Goal: Task Accomplishment & Management: Use online tool/utility

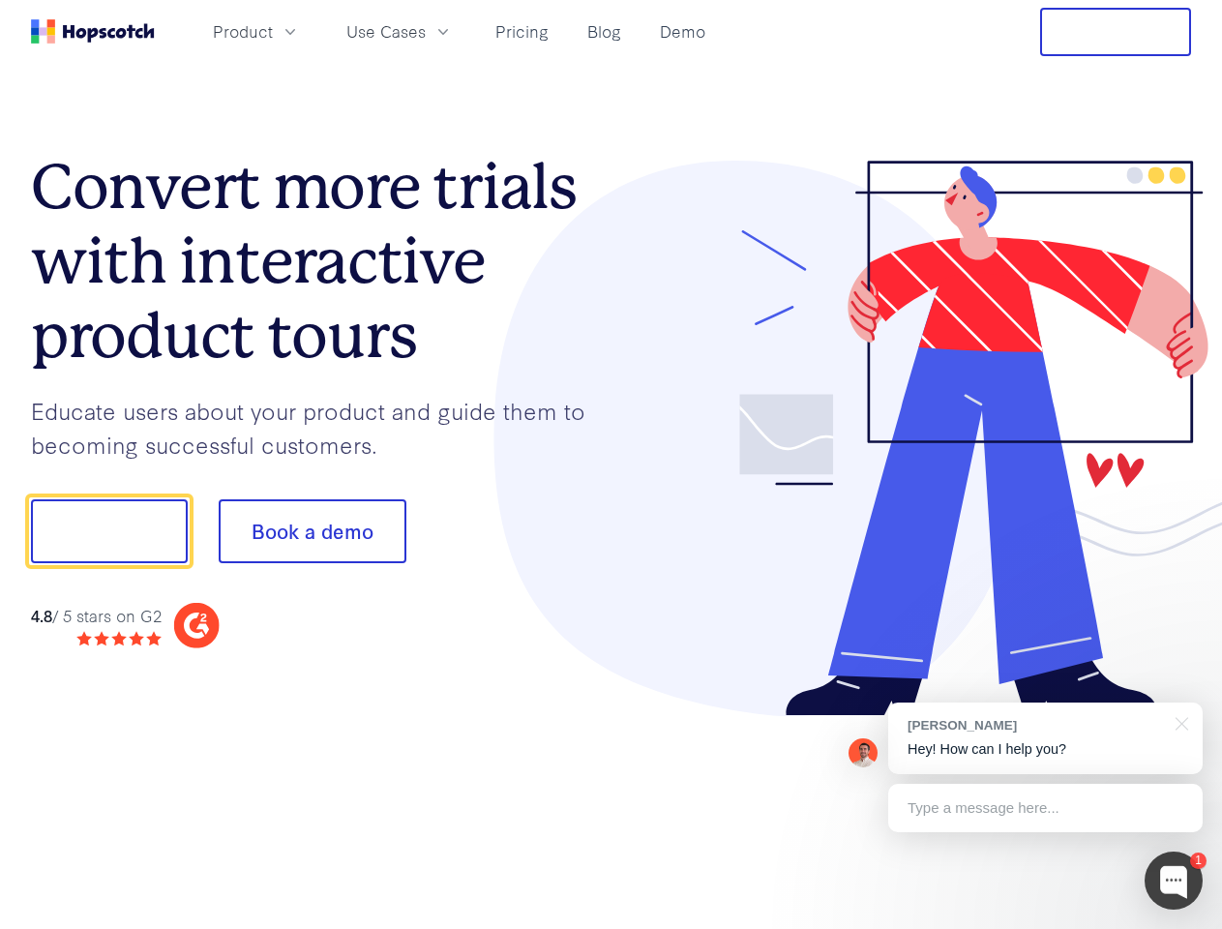
click at [611, 464] on div at bounding box center [901, 439] width 580 height 556
click at [273, 31] on span "Product" at bounding box center [243, 31] width 60 height 24
click at [426, 31] on span "Use Cases" at bounding box center [385, 31] width 79 height 24
click at [1115, 32] on button "Free Trial" at bounding box center [1115, 32] width 151 height 48
click at [108, 531] on button "Show me!" at bounding box center [109, 531] width 157 height 64
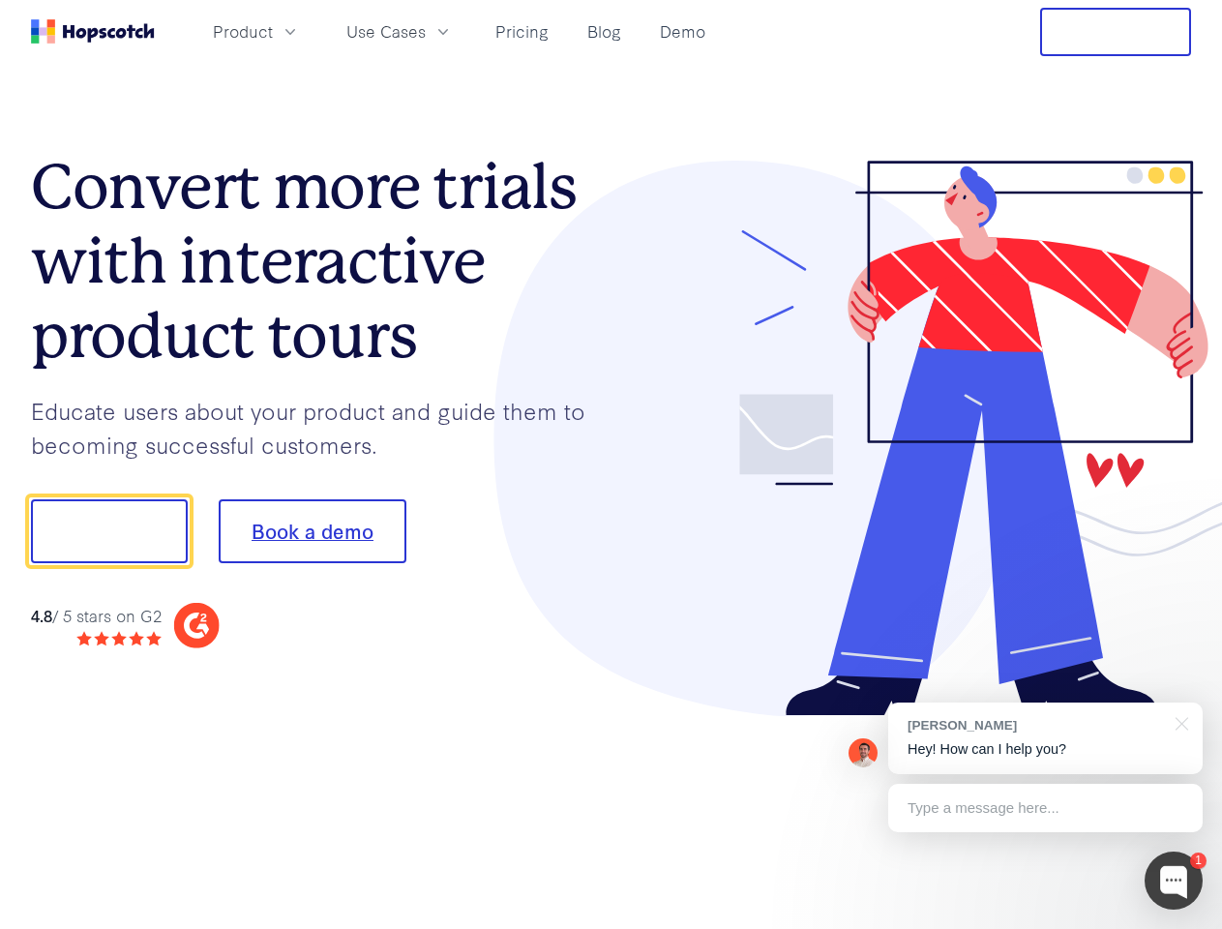
click at [311, 531] on button "Book a demo" at bounding box center [313, 531] width 188 height 64
click at [1173, 880] on div at bounding box center [1173, 880] width 58 height 58
click at [1045, 738] on div "[PERSON_NAME] Hey! How can I help you?" at bounding box center [1045, 738] width 314 height 72
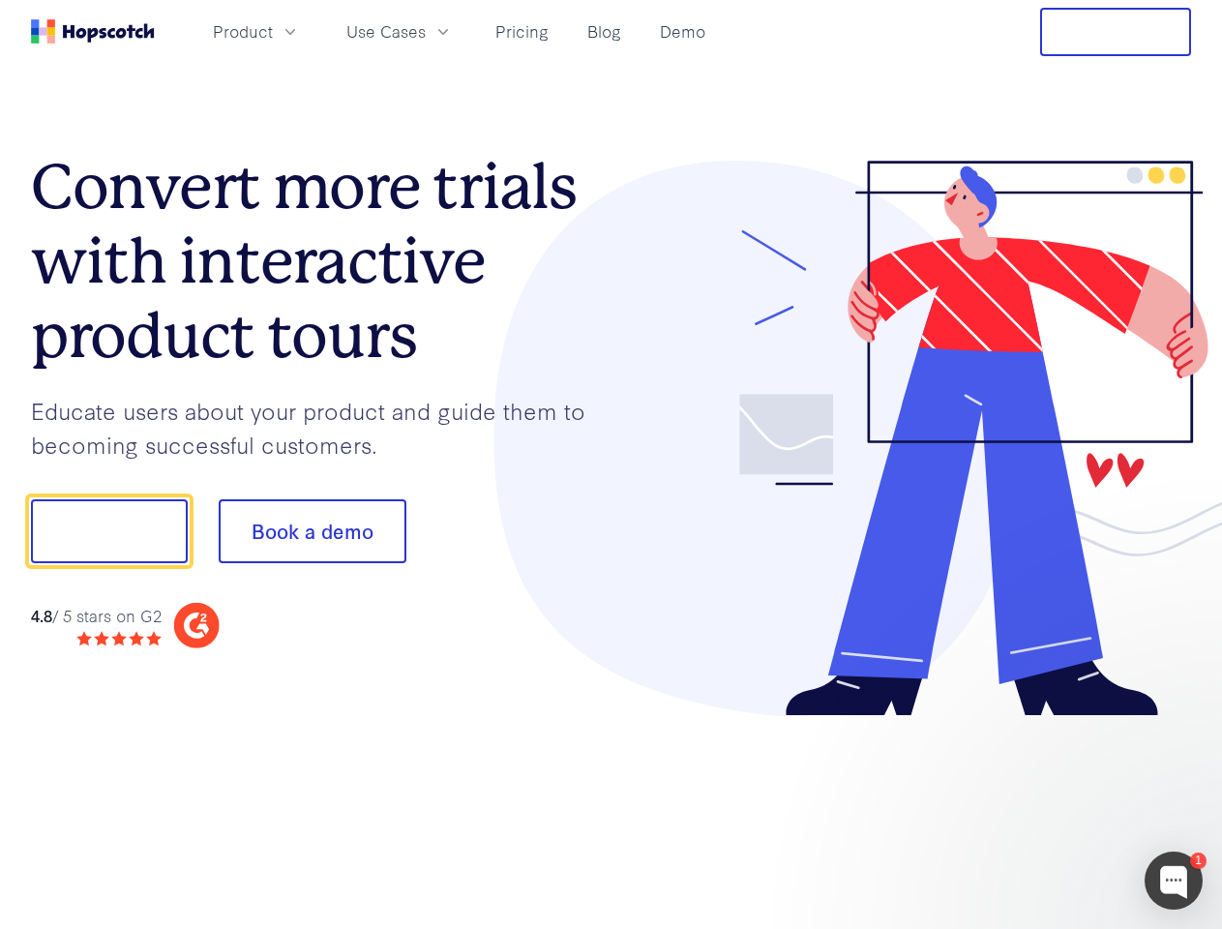
click at [1178, 722] on div at bounding box center [1021, 528] width 363 height 645
click at [1045, 808] on div at bounding box center [1021, 658] width 363 height 386
